Goal: Information Seeking & Learning: Learn about a topic

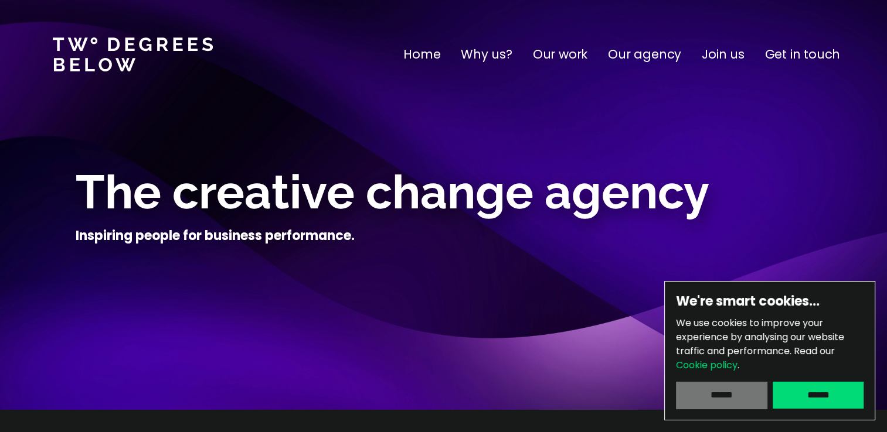
click at [719, 391] on input "******" at bounding box center [721, 395] width 91 height 27
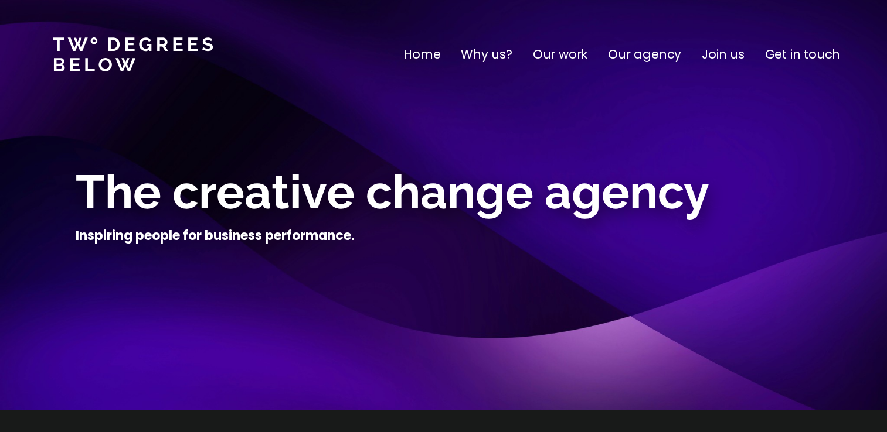
click at [729, 59] on p "Join us" at bounding box center [722, 54] width 43 height 19
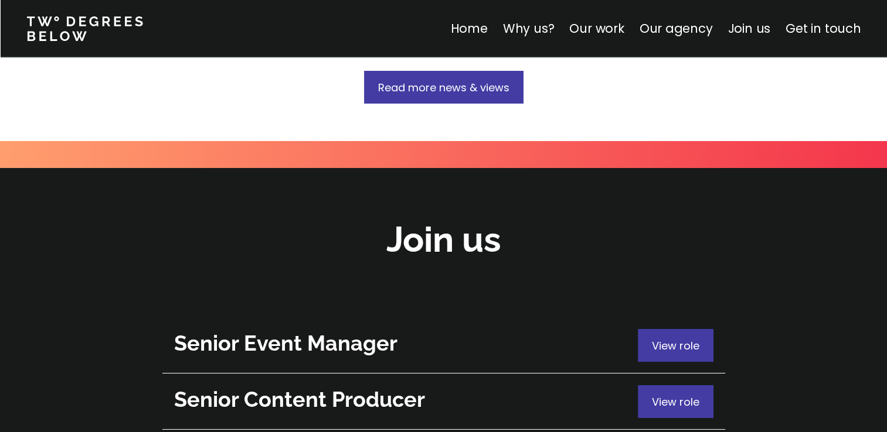
scroll to position [4104, 0]
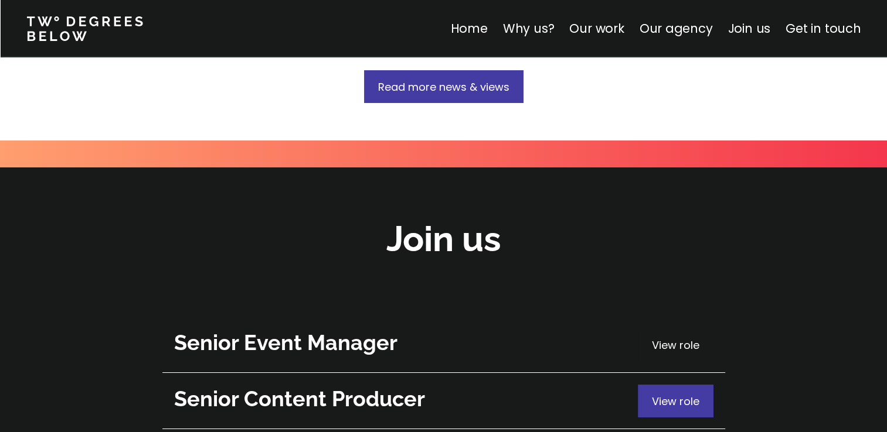
click at [662, 338] on span "View role" at bounding box center [675, 345] width 47 height 15
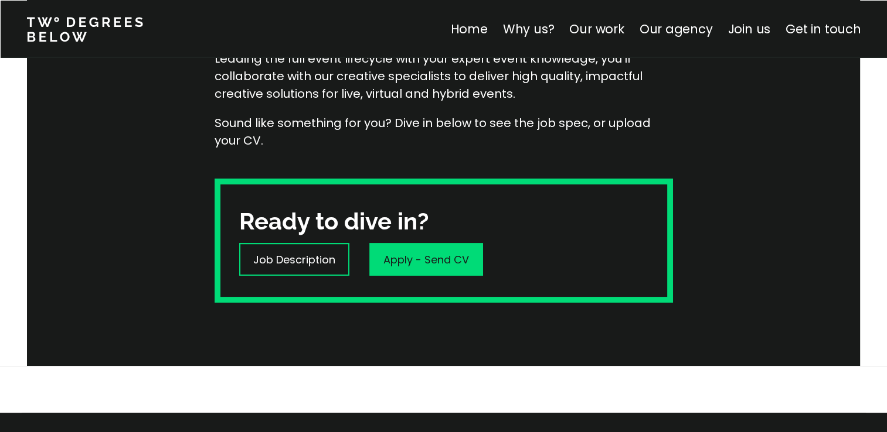
scroll to position [260, 0]
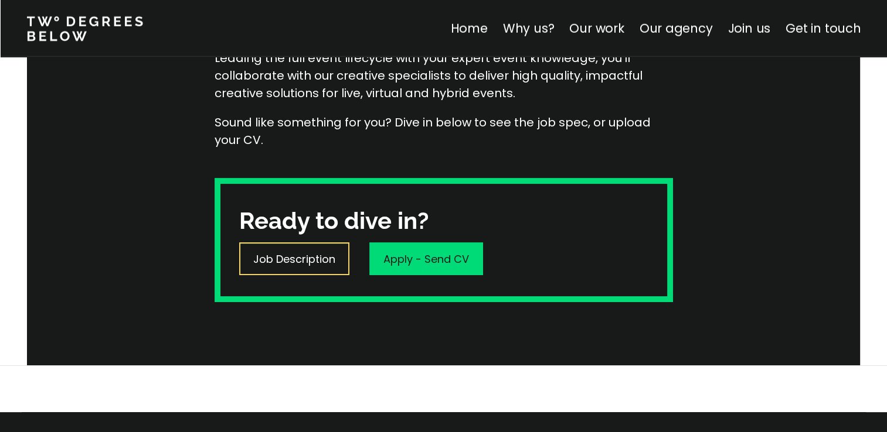
click at [300, 257] on p "Job Description" at bounding box center [294, 259] width 82 height 16
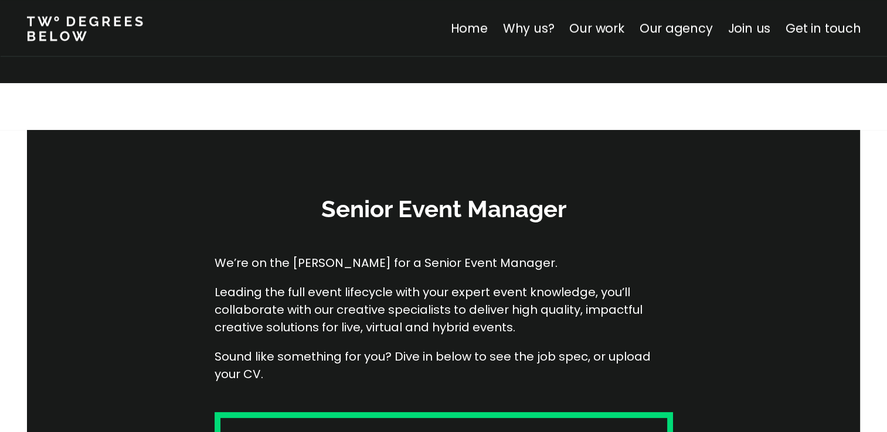
scroll to position [0, 0]
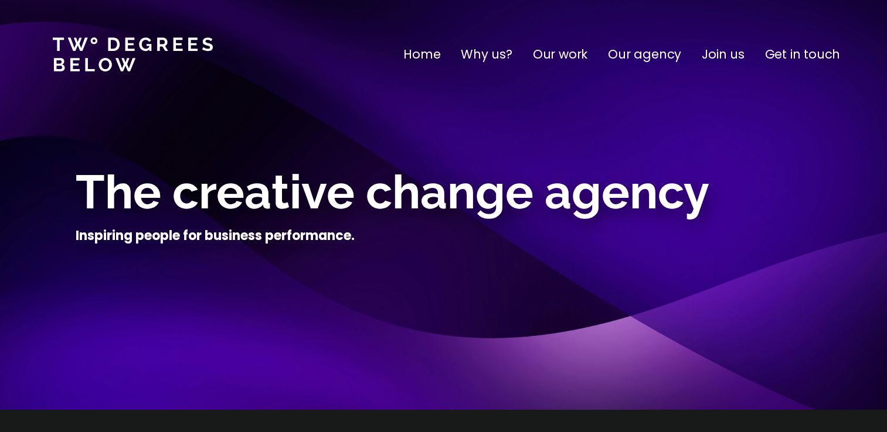
scroll to position [4158, 0]
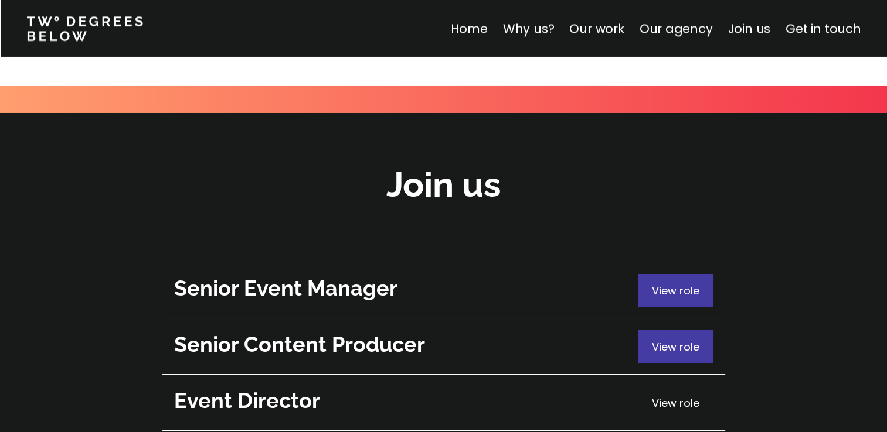
click at [672, 396] on span "View role" at bounding box center [675, 403] width 47 height 15
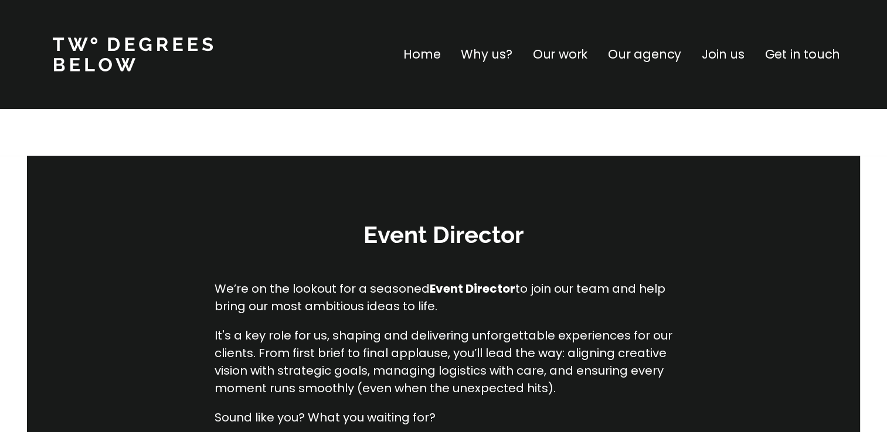
scroll to position [233, 0]
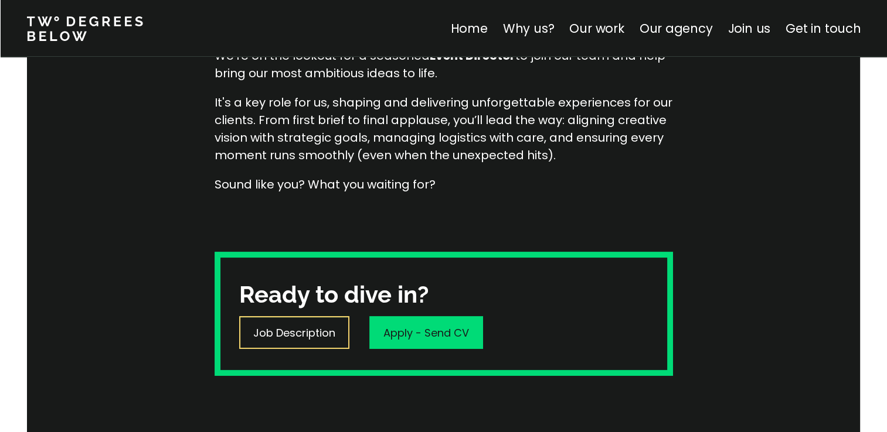
click at [316, 321] on div "Job Description" at bounding box center [294, 332] width 110 height 33
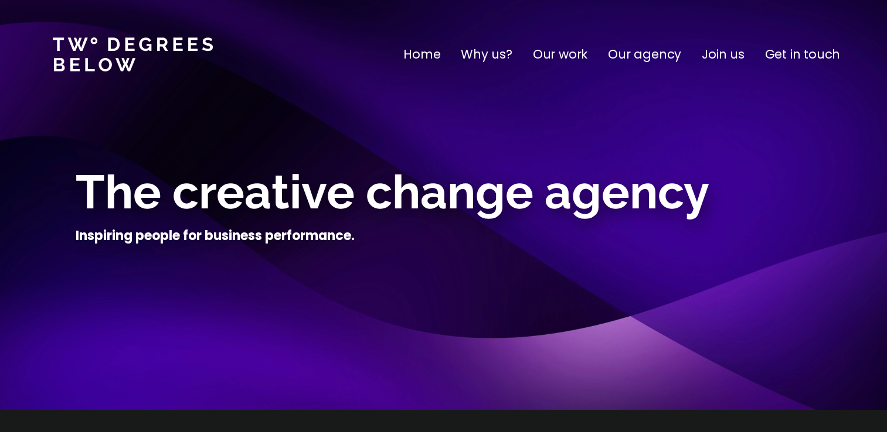
scroll to position [4158, 0]
